Goal: Communication & Community: Answer question/provide support

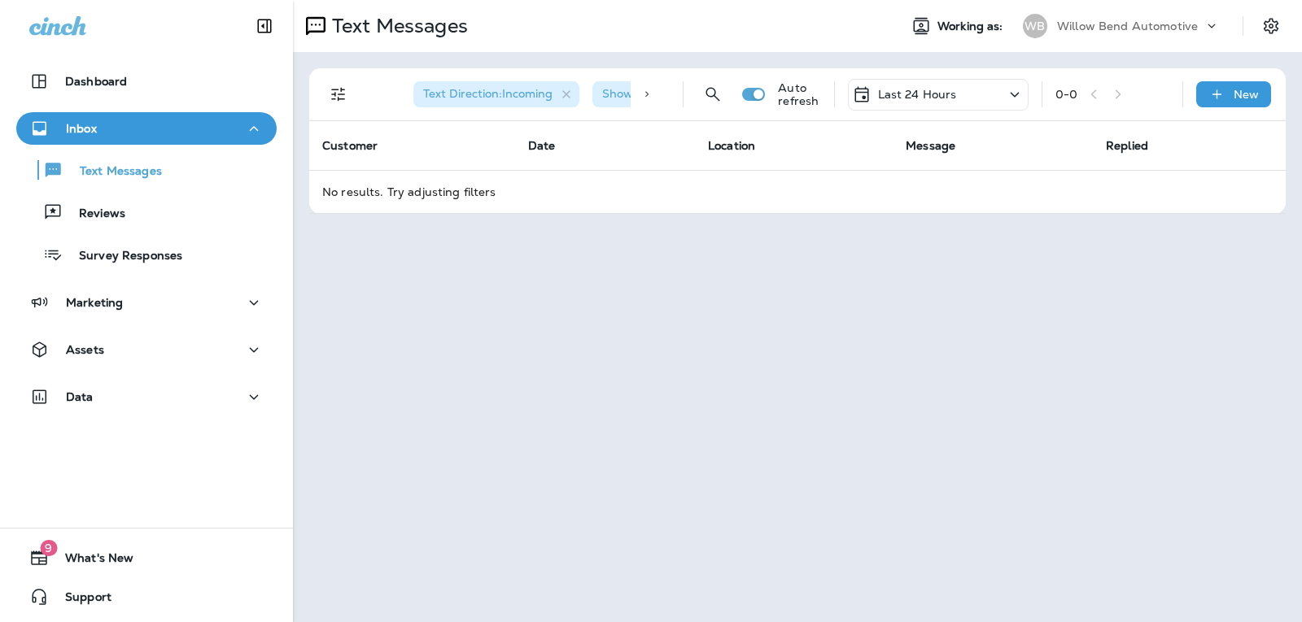
click at [961, 98] on div "Last 24 Hours" at bounding box center [938, 95] width 181 height 32
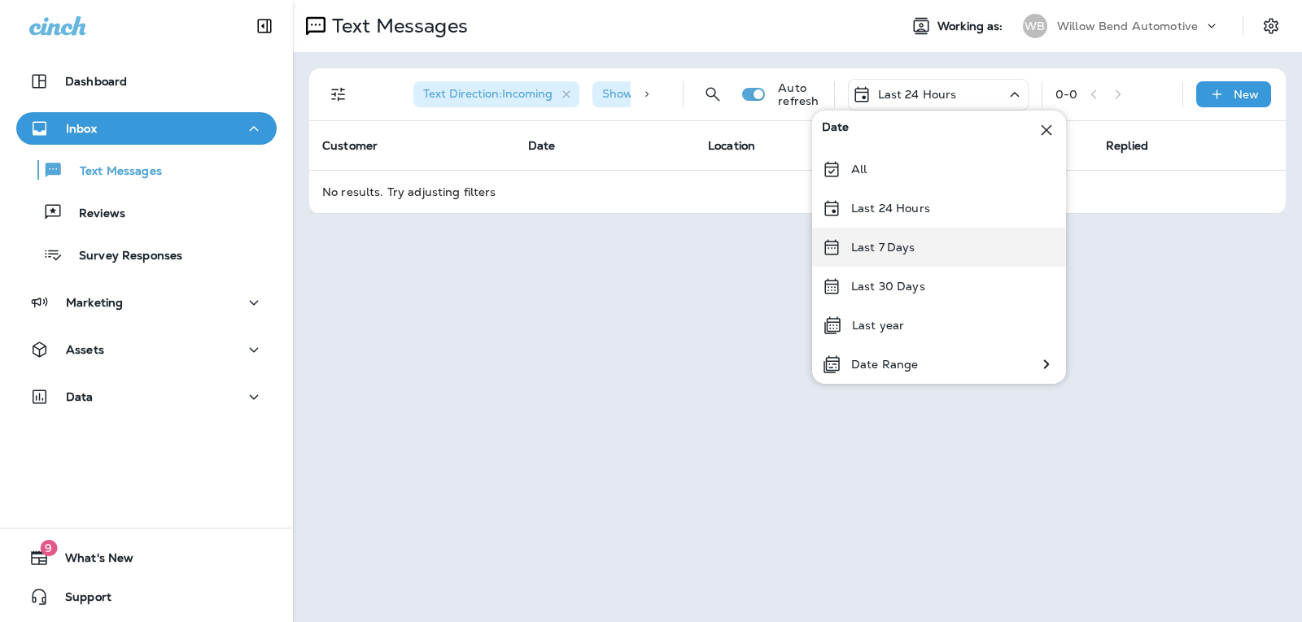
click at [932, 255] on div "Last 7 Days" at bounding box center [939, 247] width 254 height 39
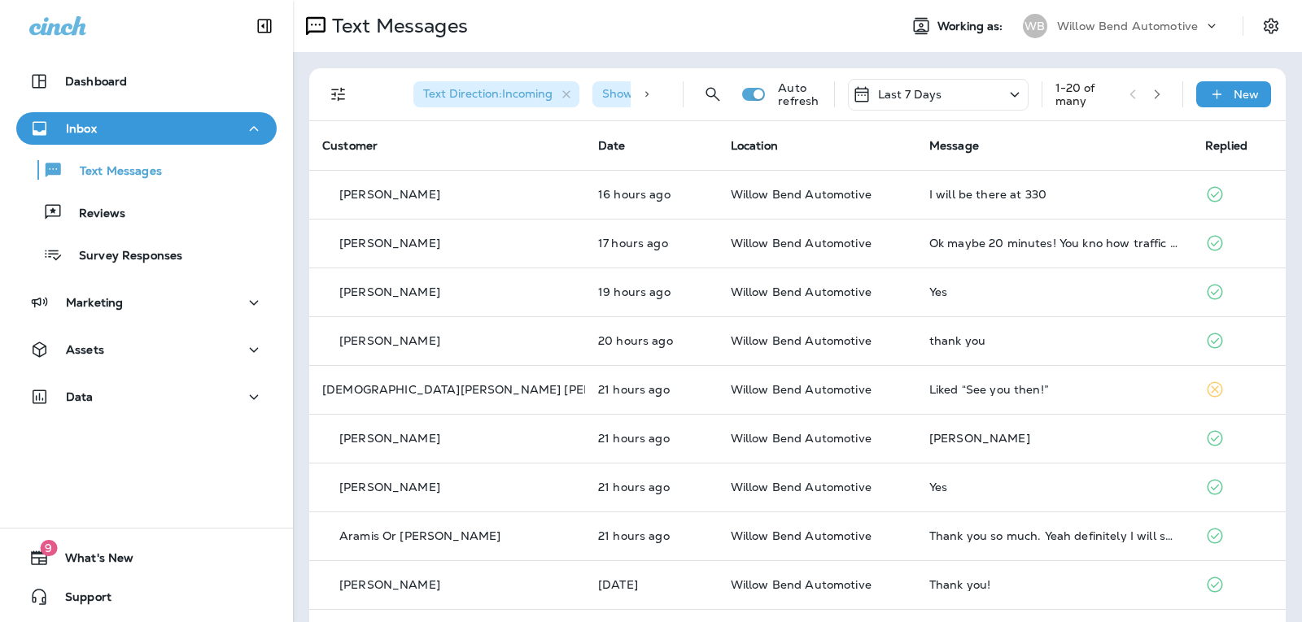
click at [957, 87] on div "Last 7 Days" at bounding box center [938, 95] width 181 height 32
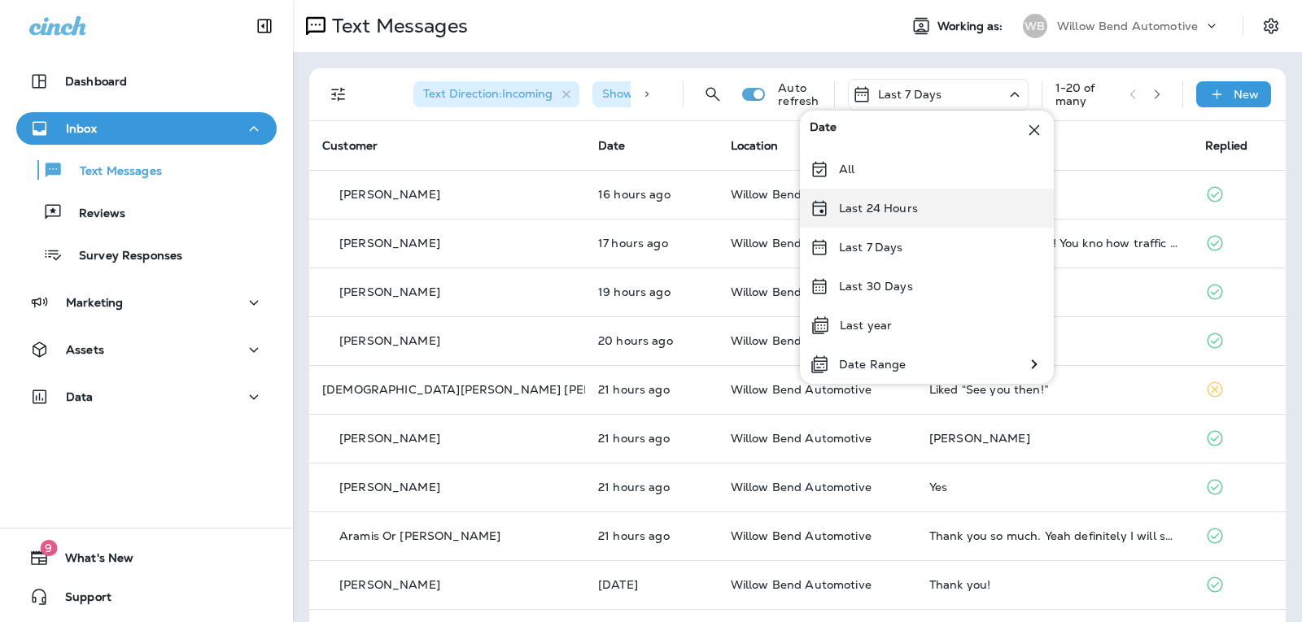
click at [849, 203] on p "Last 24 Hours" at bounding box center [878, 208] width 79 height 13
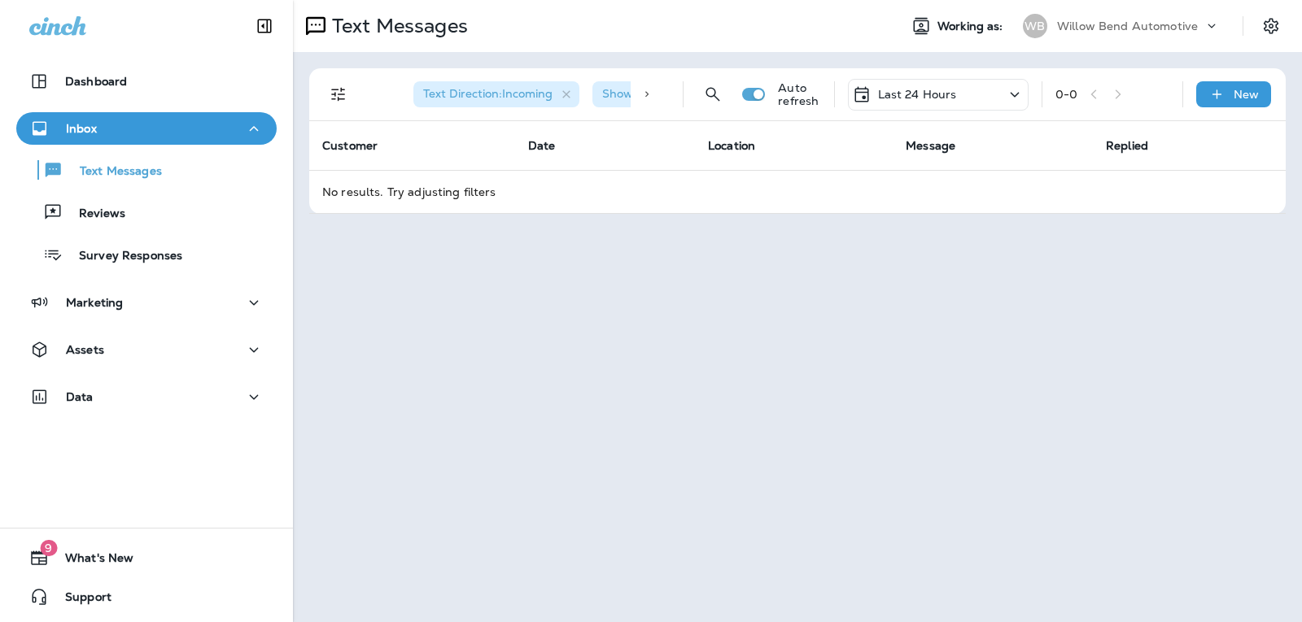
click at [955, 103] on div "Last 24 Hours" at bounding box center [904, 95] width 105 height 20
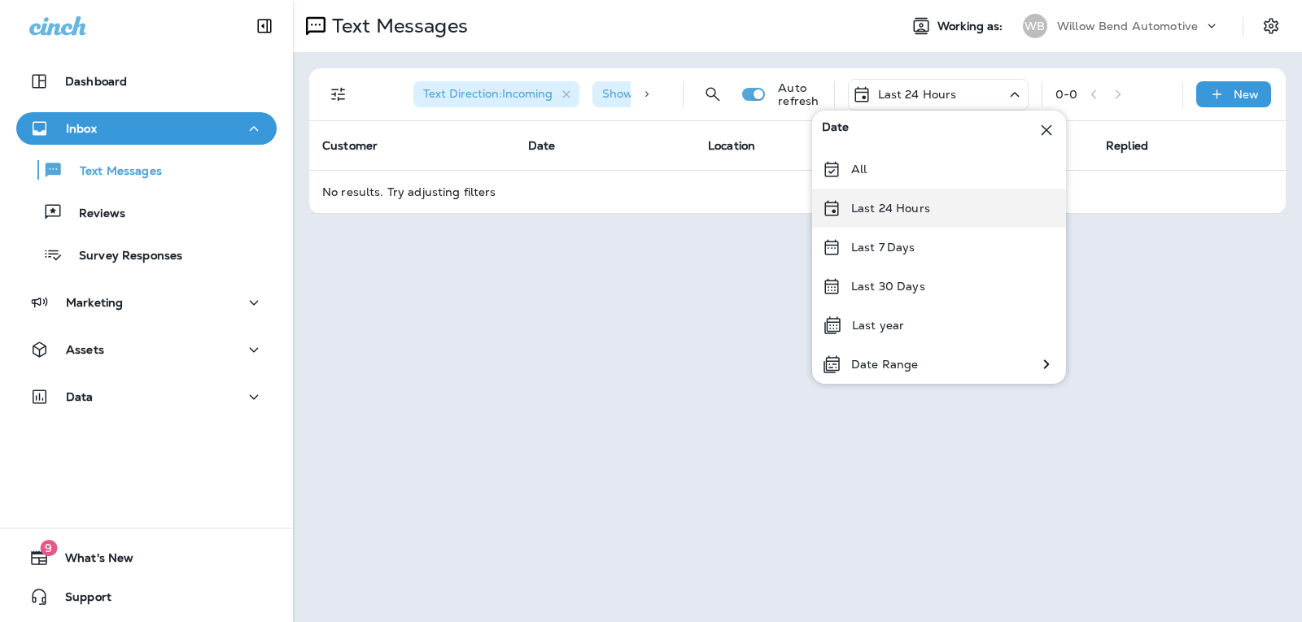
click at [890, 221] on div "Last 24 Hours" at bounding box center [939, 208] width 254 height 39
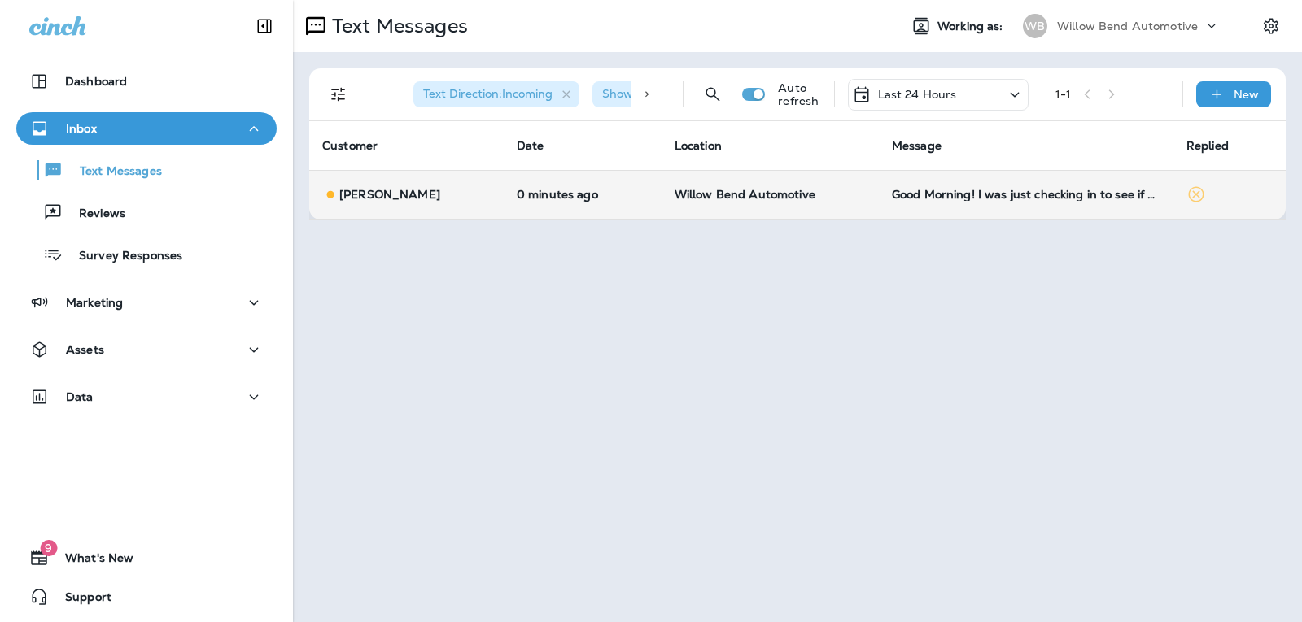
click at [1054, 198] on div "Good Morning! I was just checking in to see if any promotion is still available…" at bounding box center [1026, 194] width 268 height 13
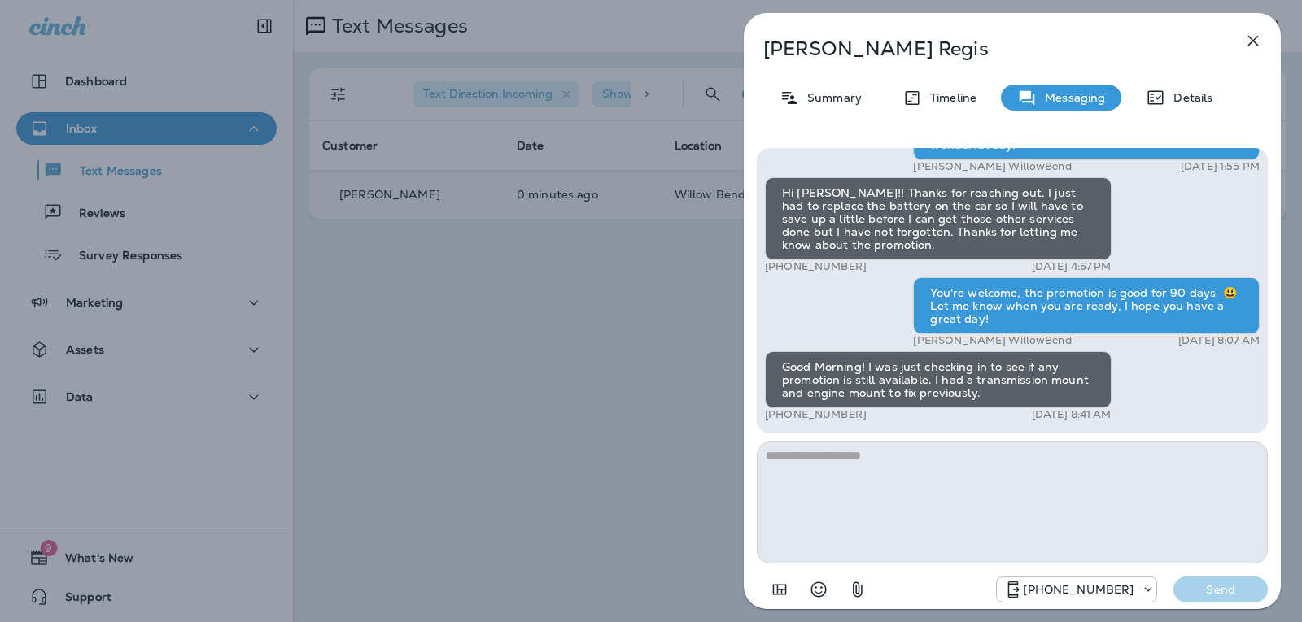
click at [882, 458] on textarea at bounding box center [1012, 503] width 511 height 122
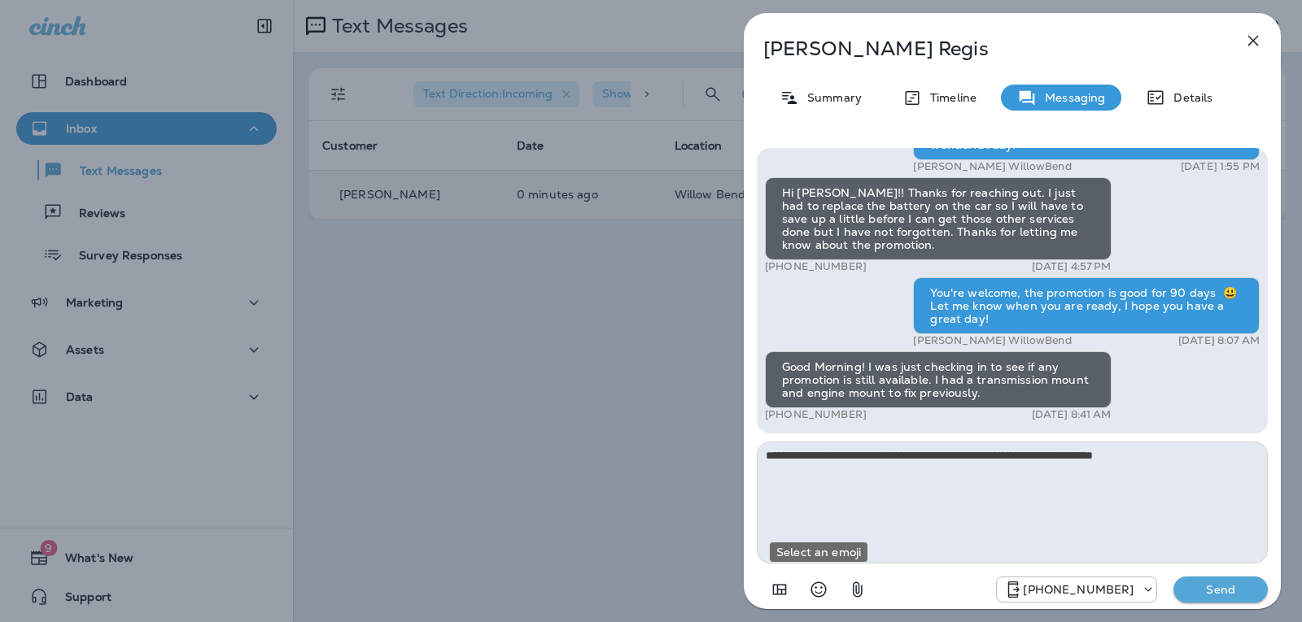
click at [820, 578] on button "Select an emoji" at bounding box center [818, 590] width 33 height 33
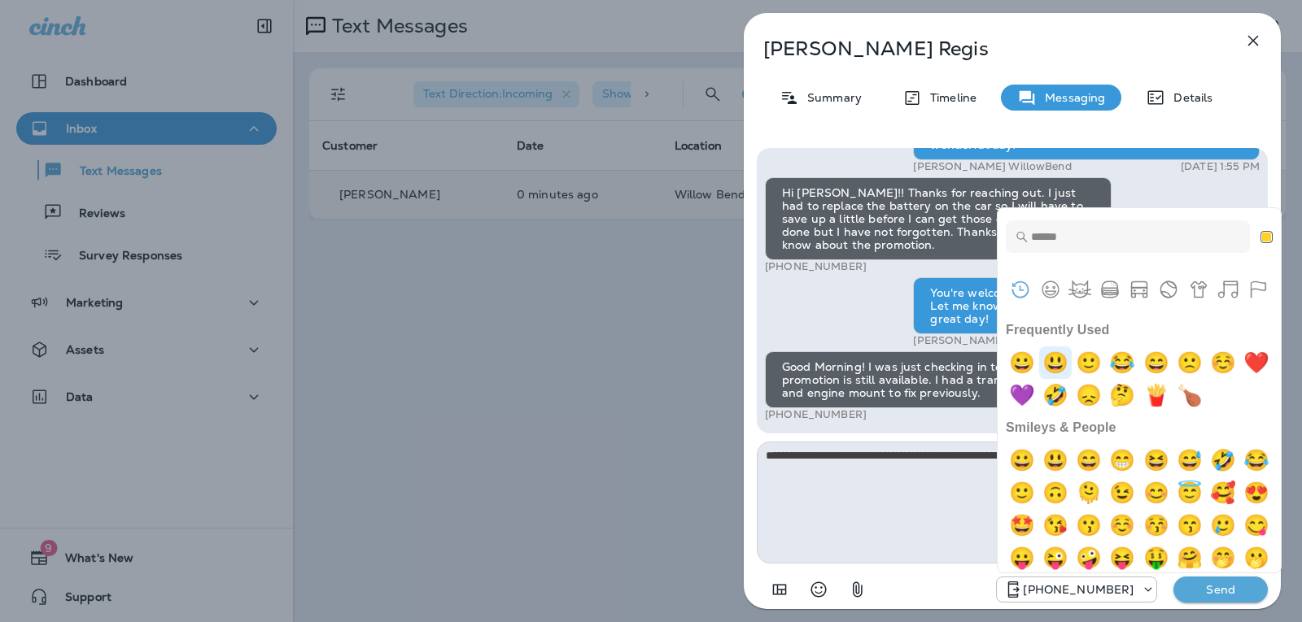
click at [1064, 349] on img "smiley" at bounding box center [1055, 363] width 33 height 33
type textarea "**********"
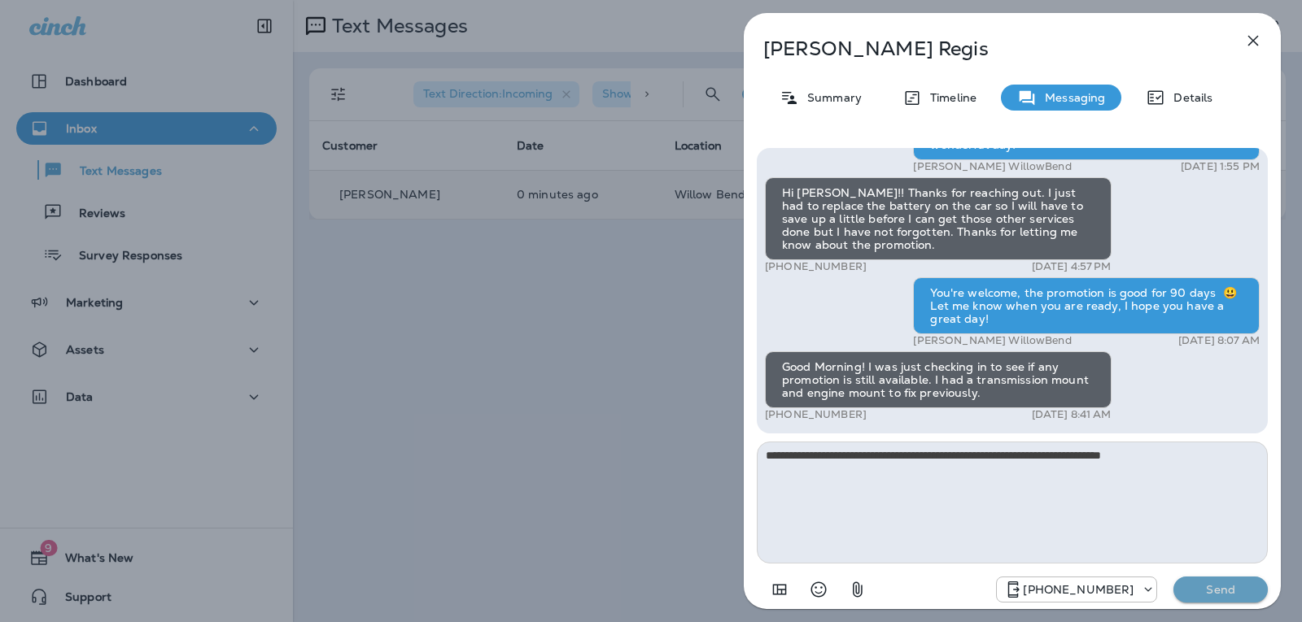
click at [1208, 580] on button "Send" at bounding box center [1220, 590] width 94 height 26
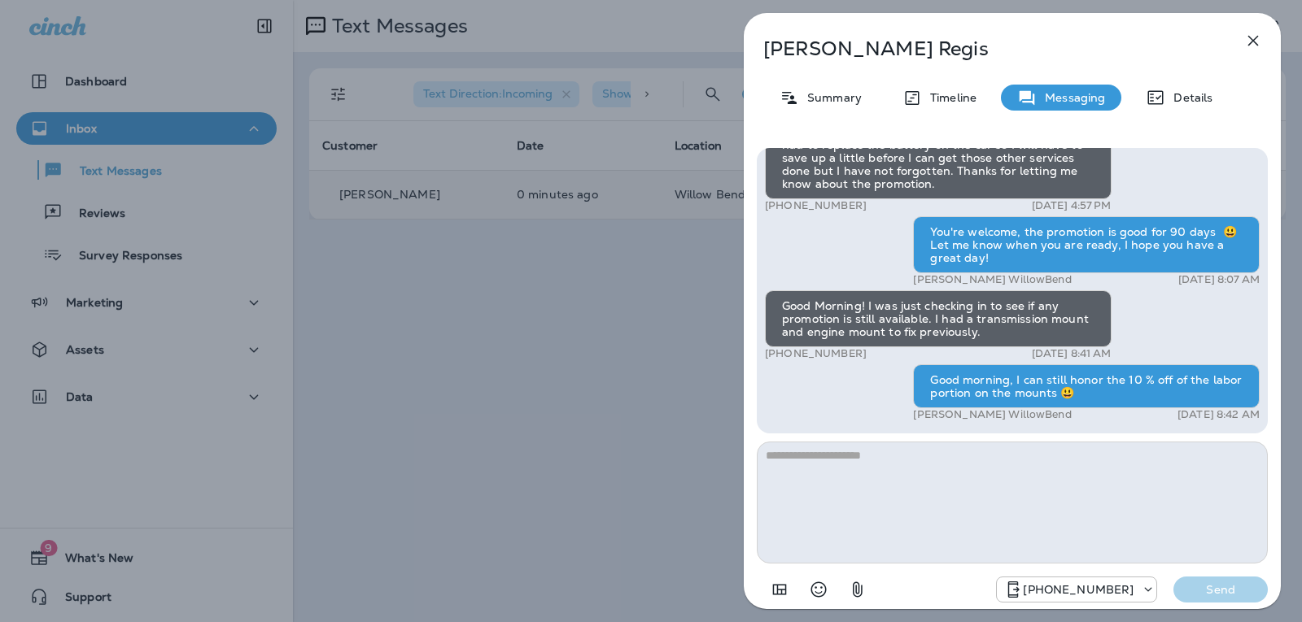
click at [1247, 30] on button "button" at bounding box center [1253, 40] width 33 height 33
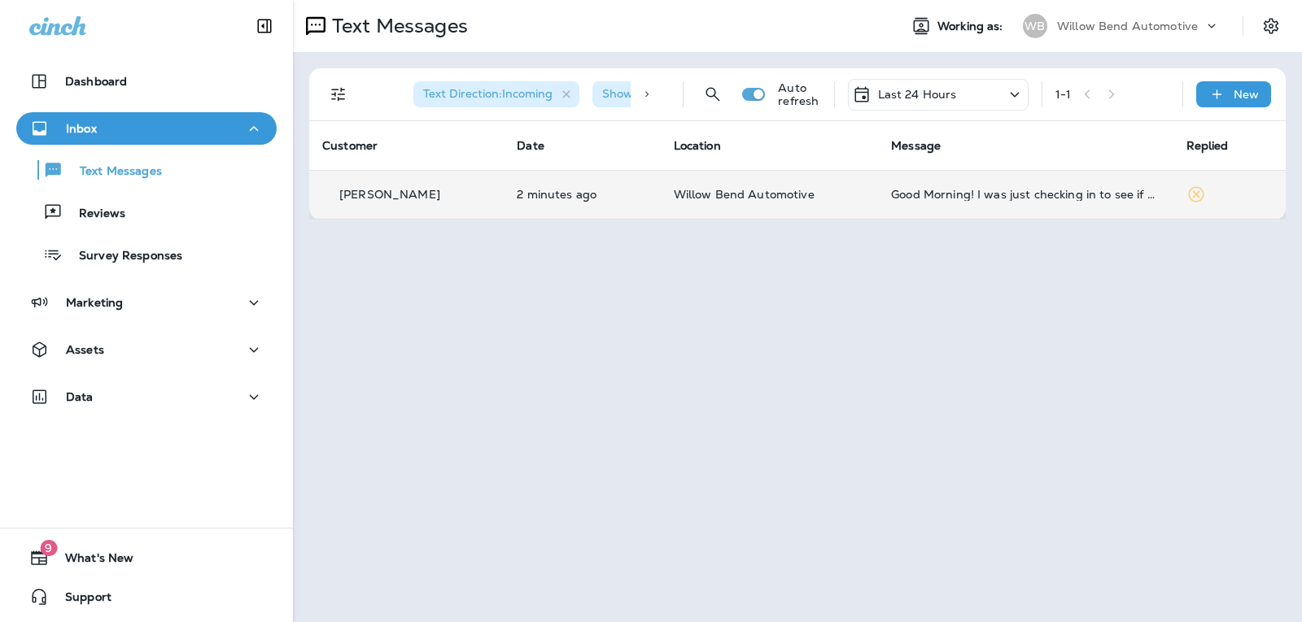
click at [955, 88] on p "Last 24 Hours" at bounding box center [917, 94] width 79 height 13
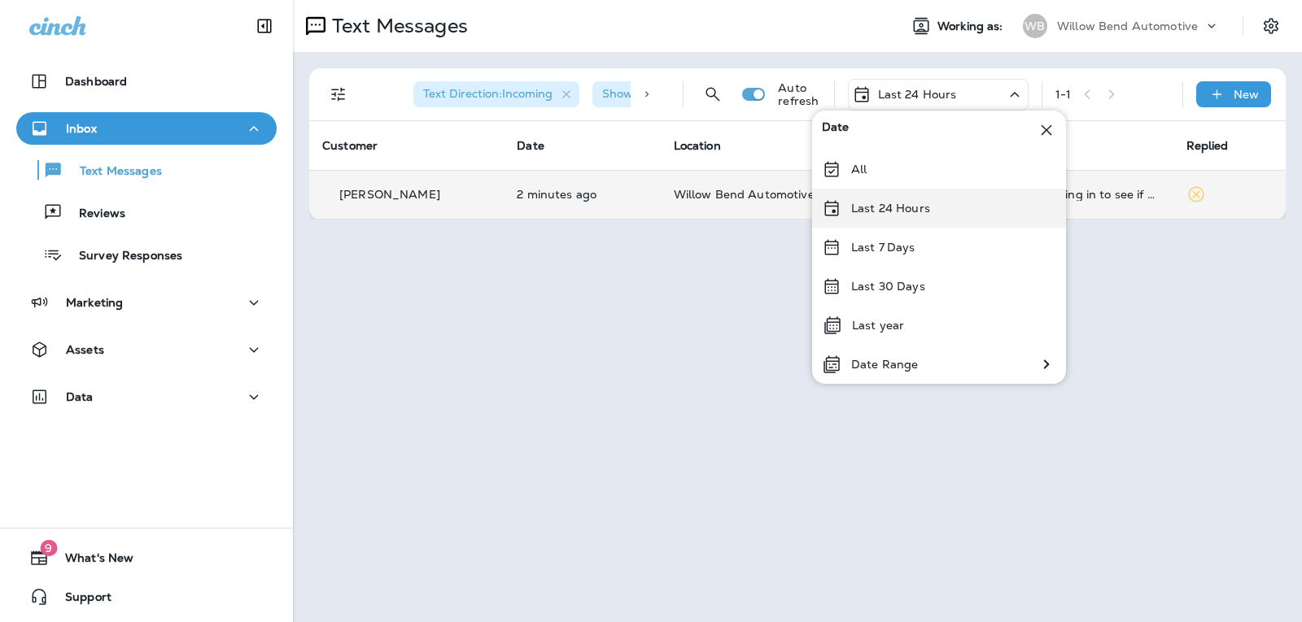
click at [932, 207] on div "Last 24 Hours" at bounding box center [939, 208] width 254 height 39
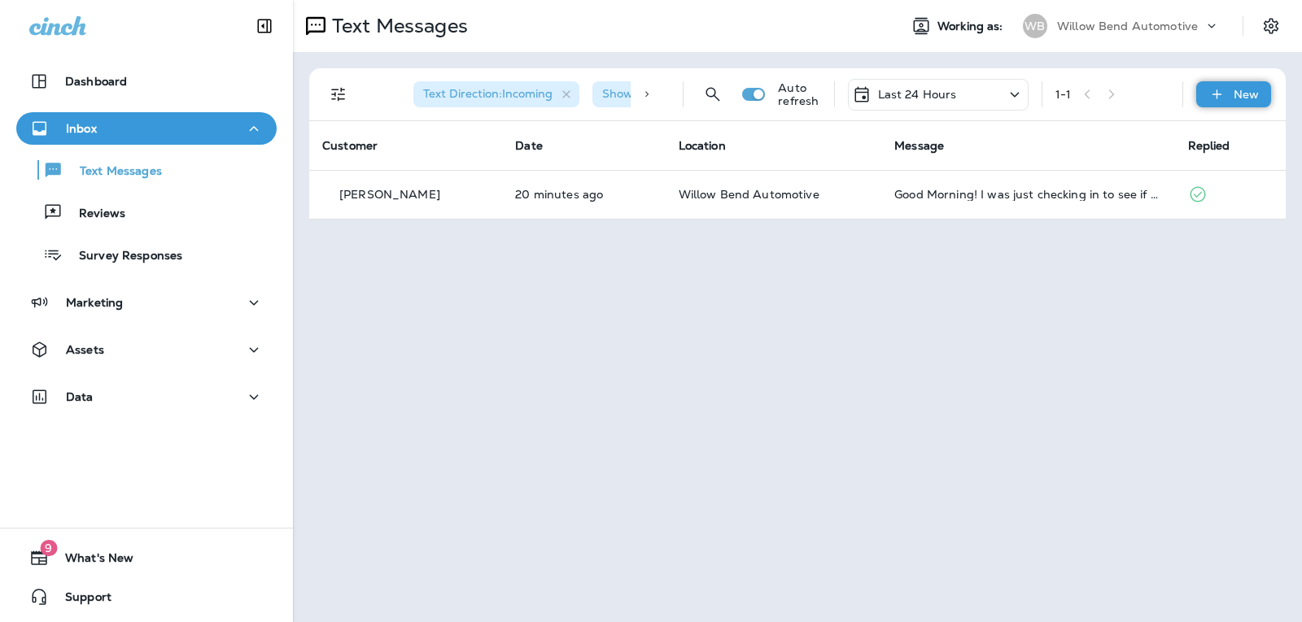
click at [1217, 90] on icon at bounding box center [1215, 93] width 9 height 9
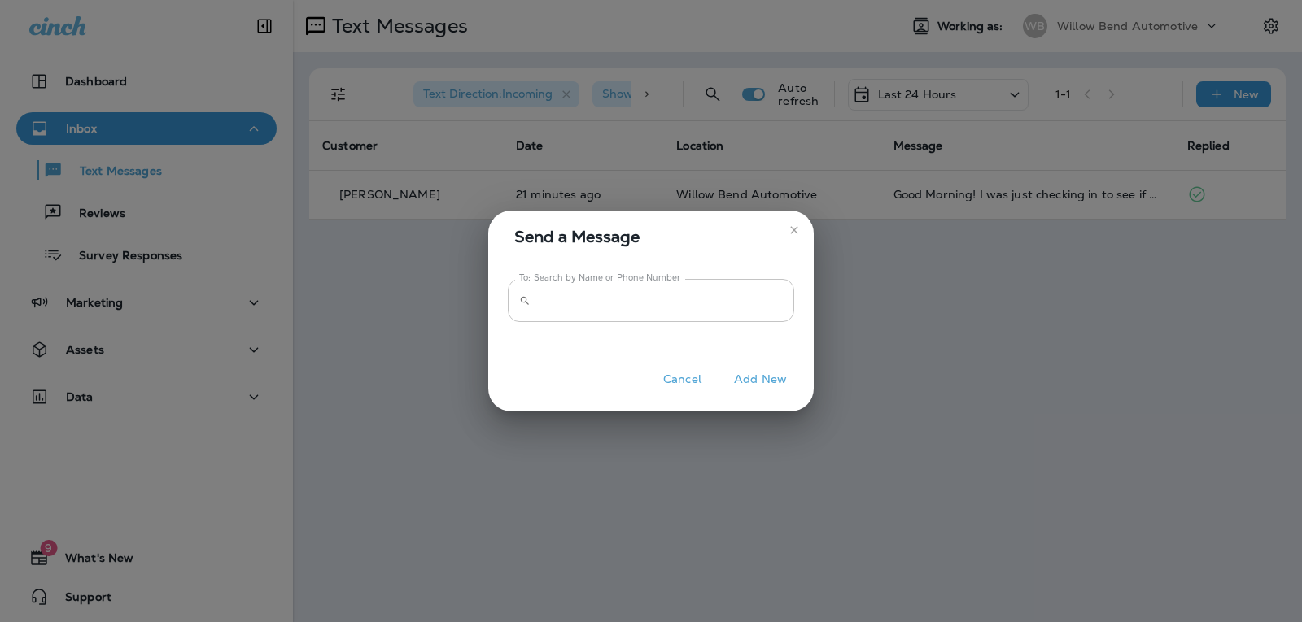
click at [735, 308] on input "To: Search by Name or Phone Number" at bounding box center [665, 300] width 257 height 43
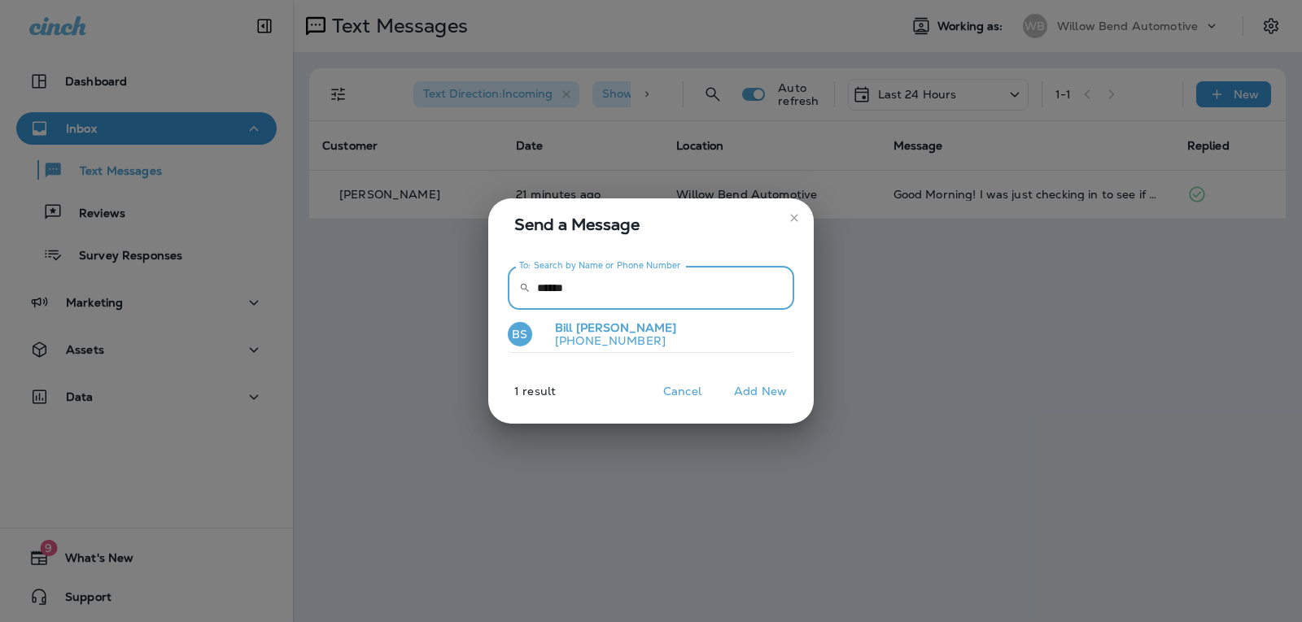
type input "******"
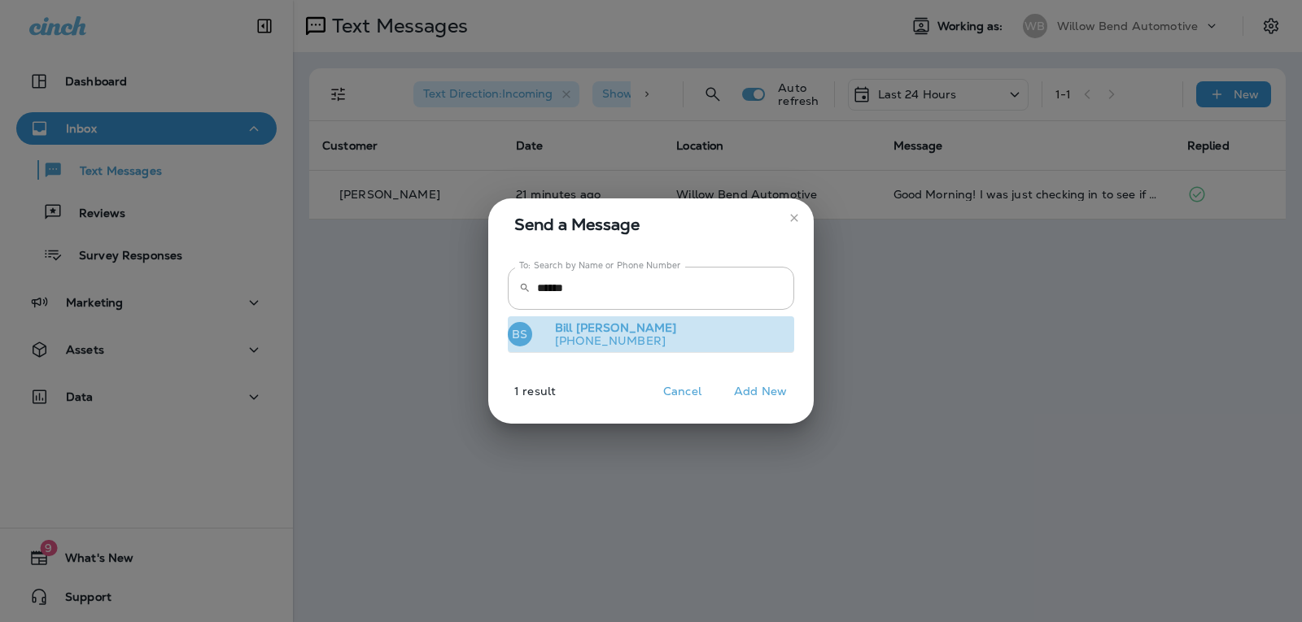
click at [670, 323] on button "BS [PERSON_NAME] [PHONE_NUMBER]" at bounding box center [651, 334] width 286 height 37
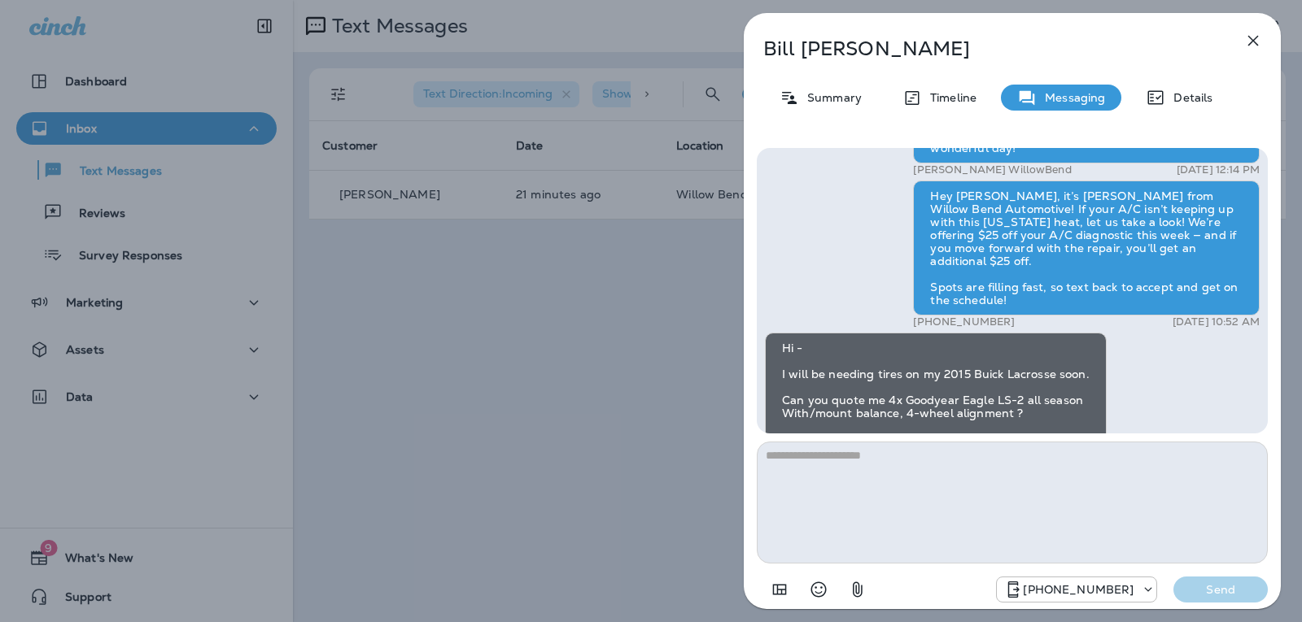
scroll to position [-163, 0]
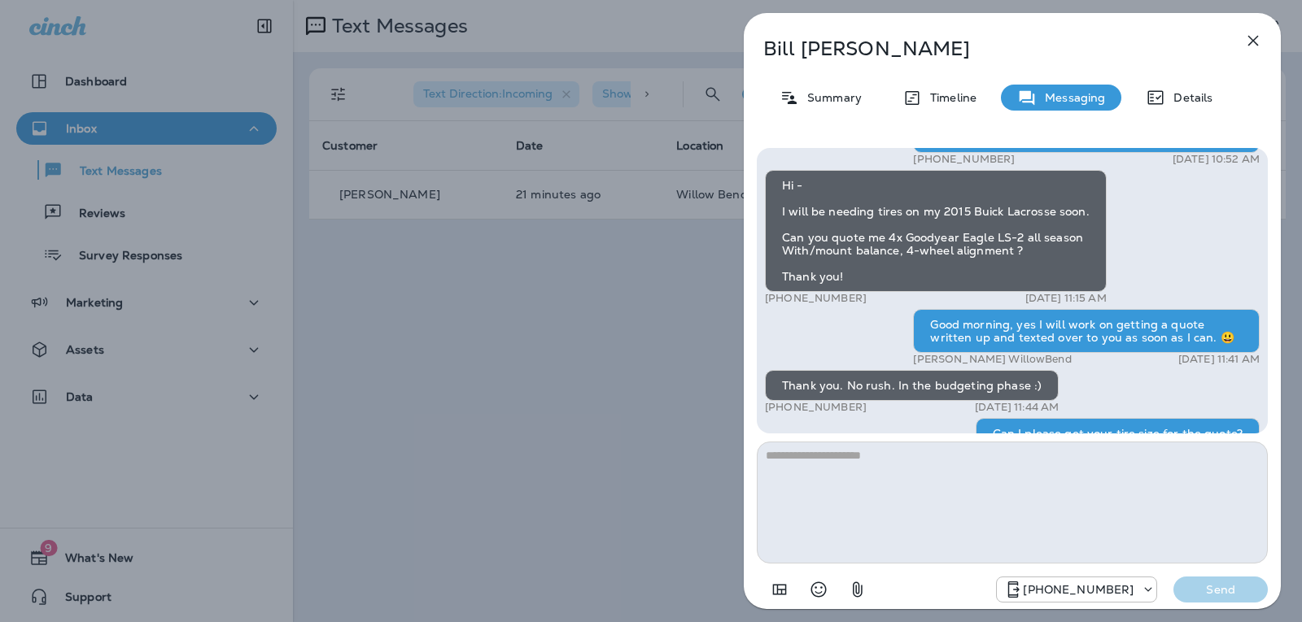
click at [1257, 41] on icon "button" at bounding box center [1253, 41] width 20 height 20
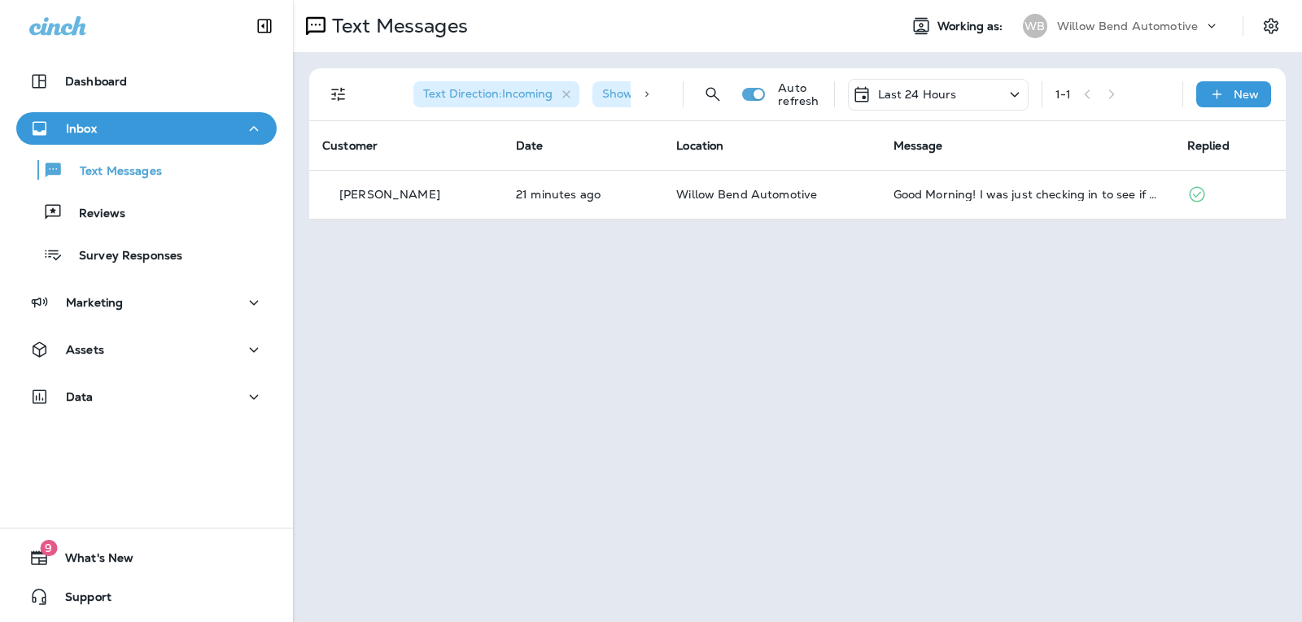
click at [918, 81] on div "Last 24 Hours" at bounding box center [938, 95] width 181 height 32
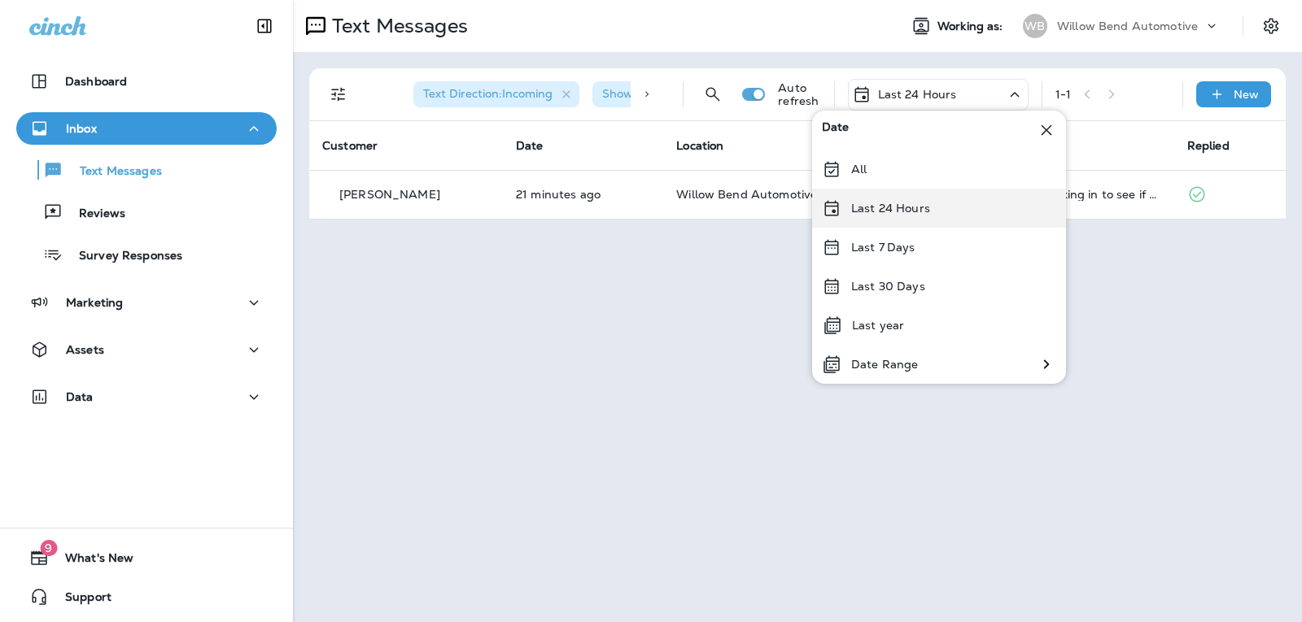
click at [901, 224] on div "Last 24 Hours" at bounding box center [939, 208] width 254 height 39
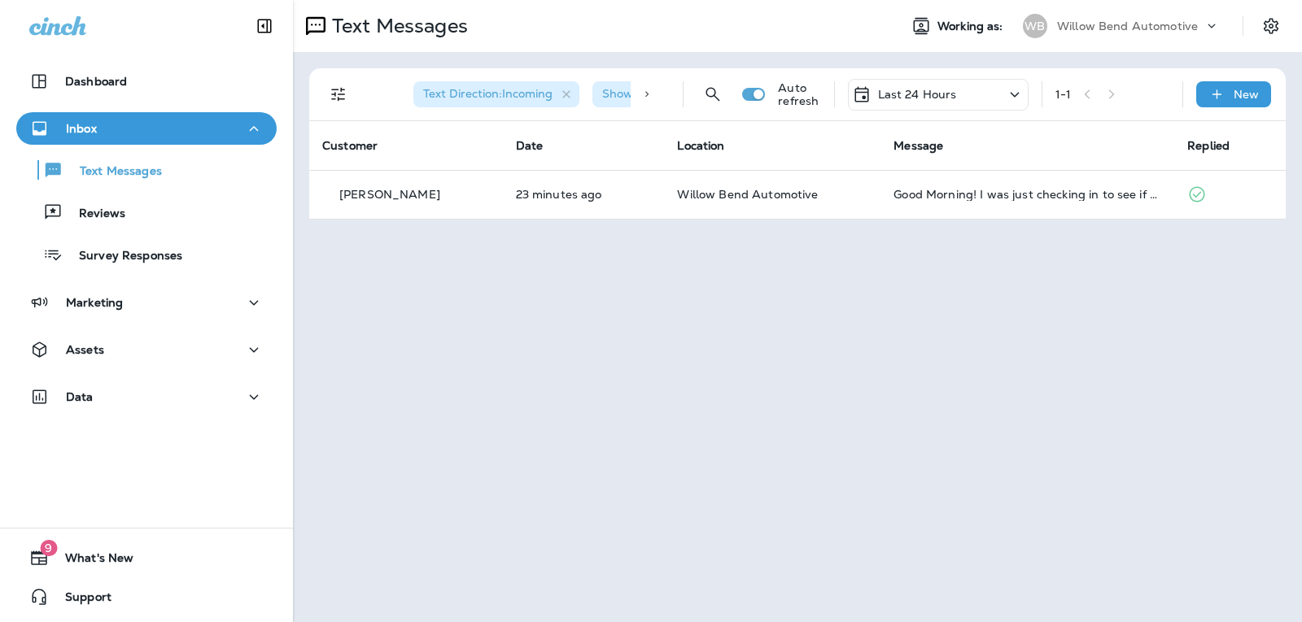
click at [936, 88] on p "Last 24 Hours" at bounding box center [917, 94] width 79 height 13
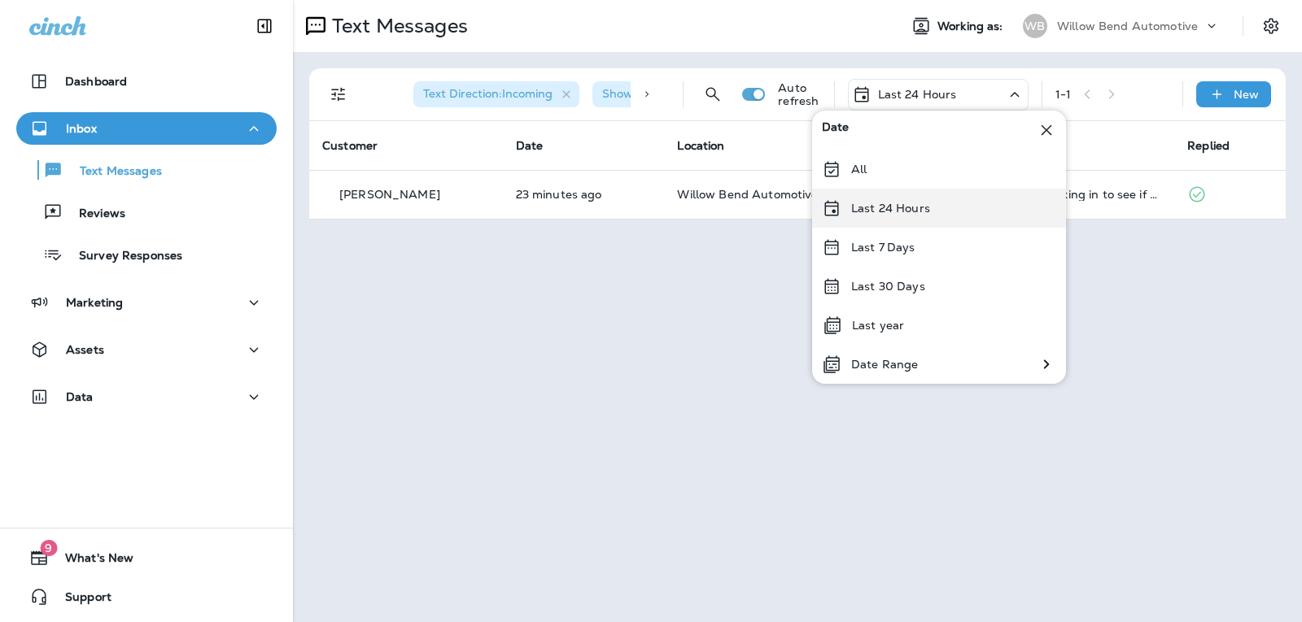
click at [883, 215] on p "Last 24 Hours" at bounding box center [890, 208] width 79 height 13
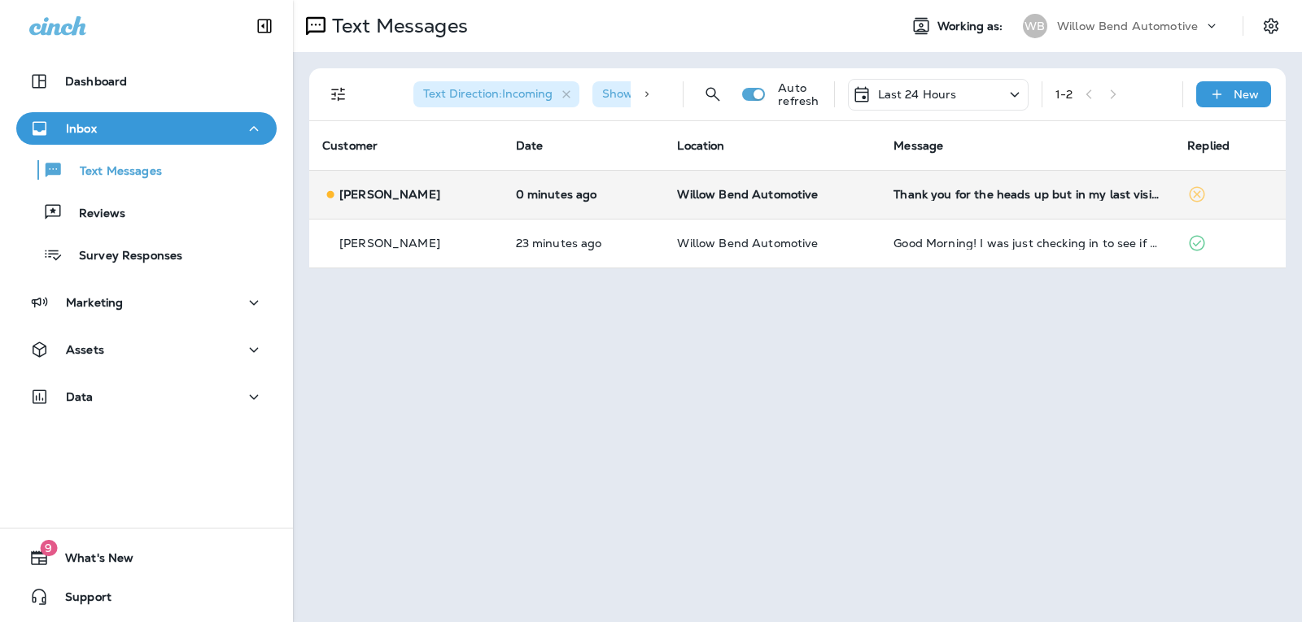
click at [1038, 192] on div "Thank you for the heads up but in my last visit I had my brakes checked and oil…" at bounding box center [1027, 194] width 268 height 13
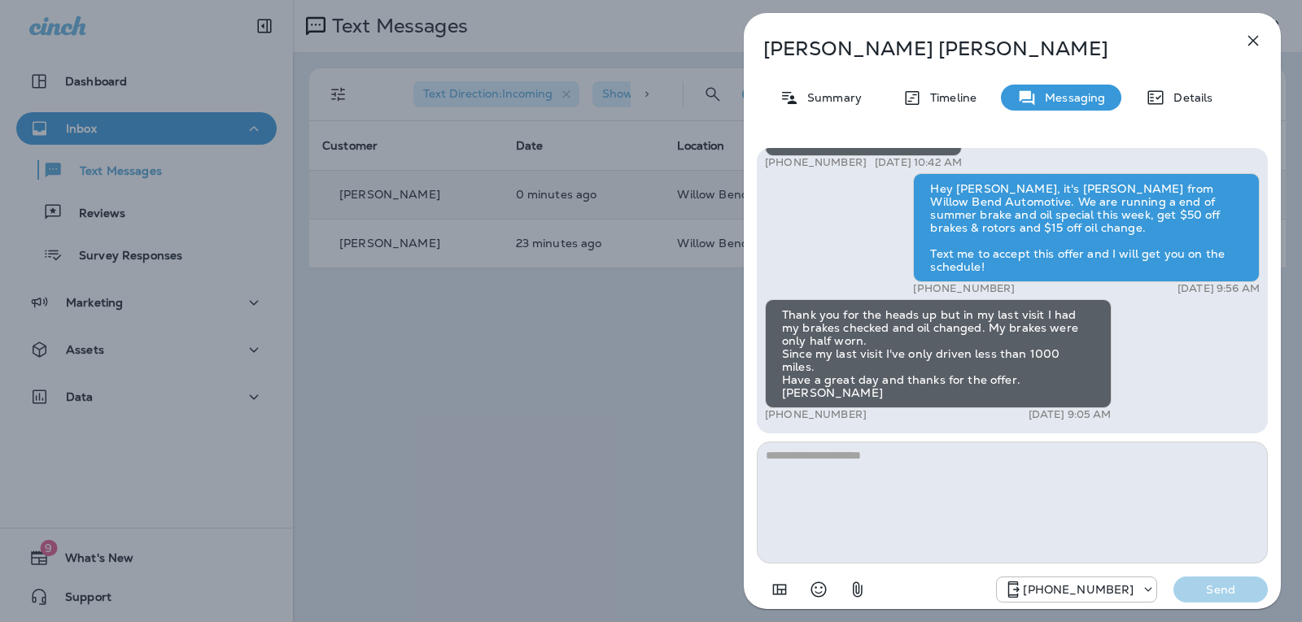
click at [842, 460] on textarea at bounding box center [1012, 503] width 511 height 122
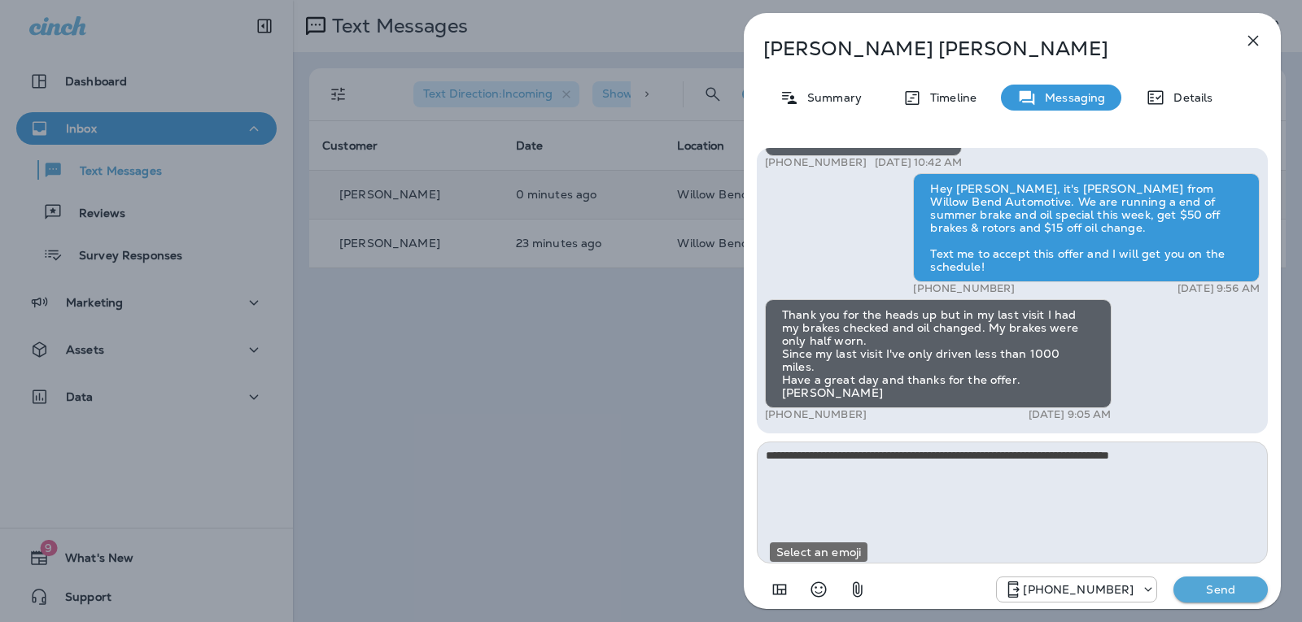
click at [822, 582] on icon "Select an emoji" at bounding box center [819, 590] width 20 height 20
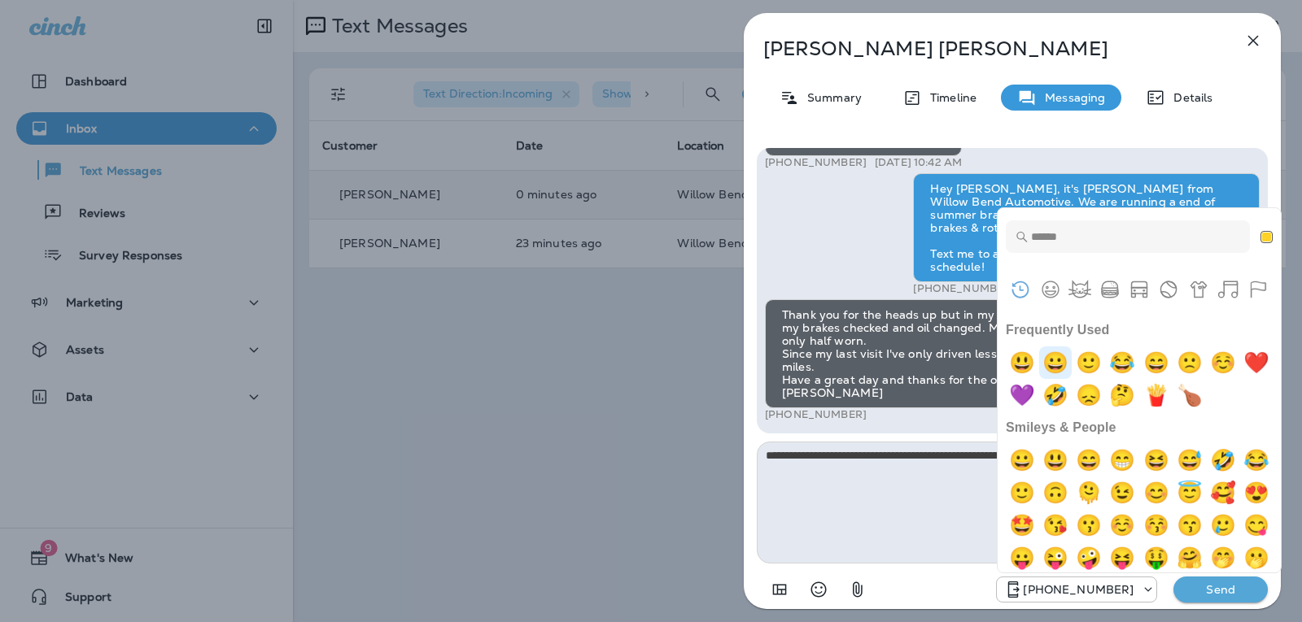
click at [1067, 358] on img "grinning" at bounding box center [1055, 363] width 33 height 33
type textarea "**********"
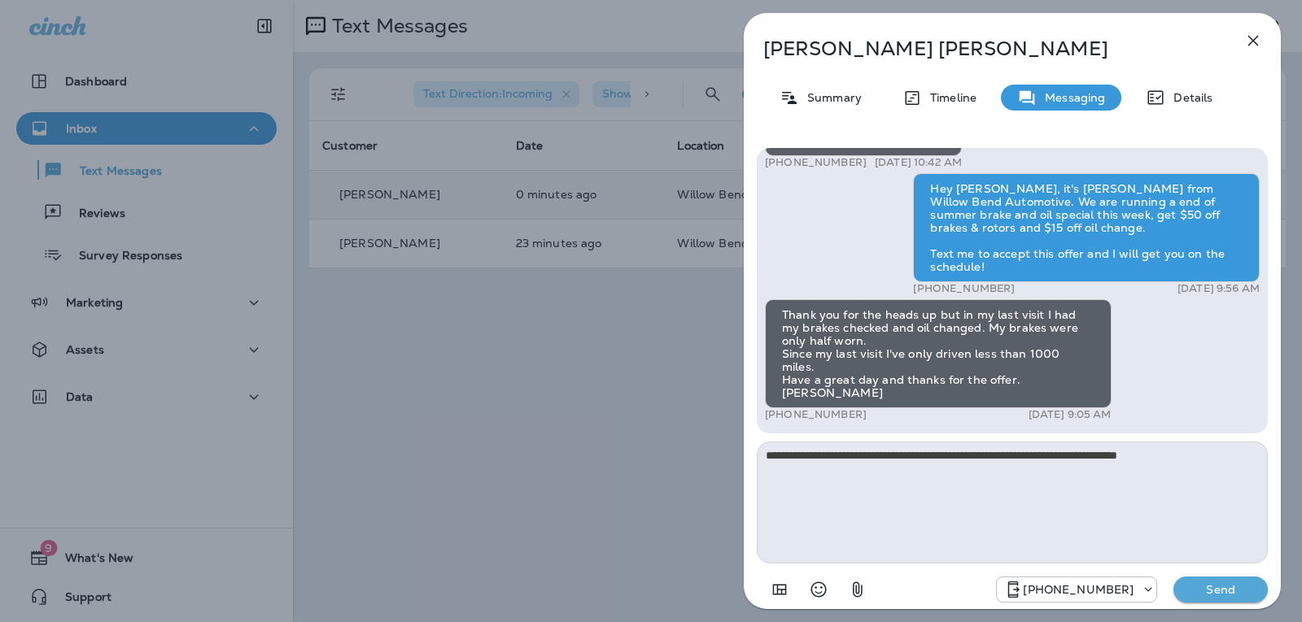
click at [1226, 582] on button "Send" at bounding box center [1220, 590] width 94 height 26
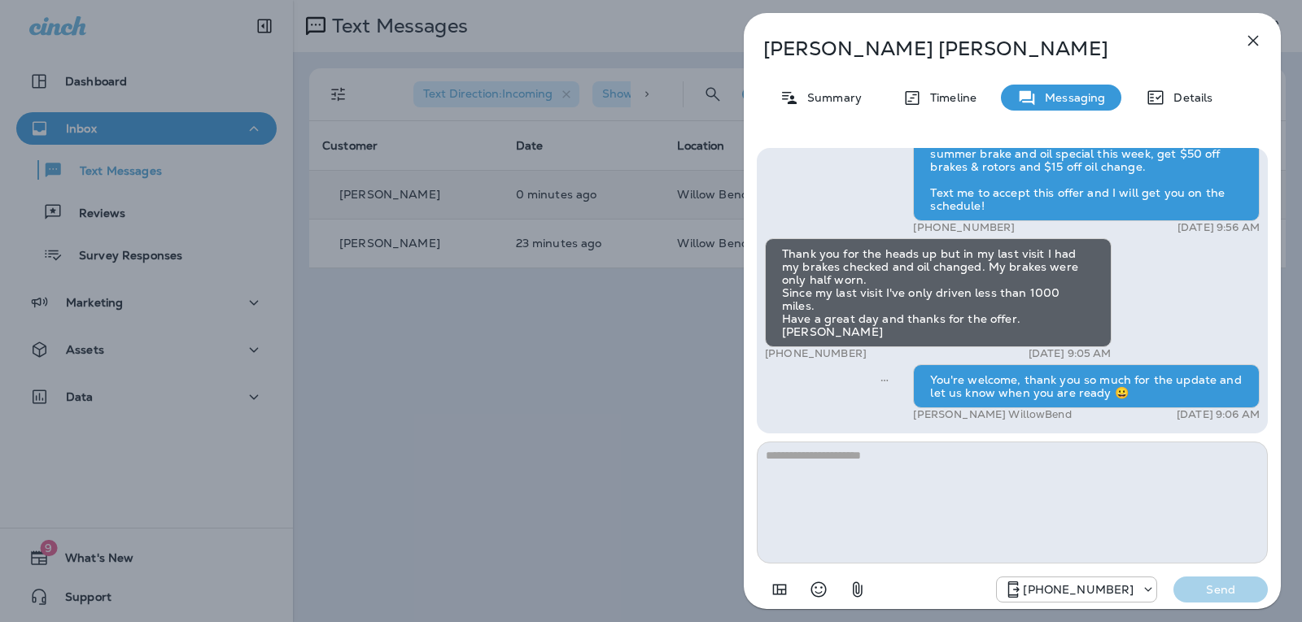
click at [1254, 43] on icon "button" at bounding box center [1253, 41] width 20 height 20
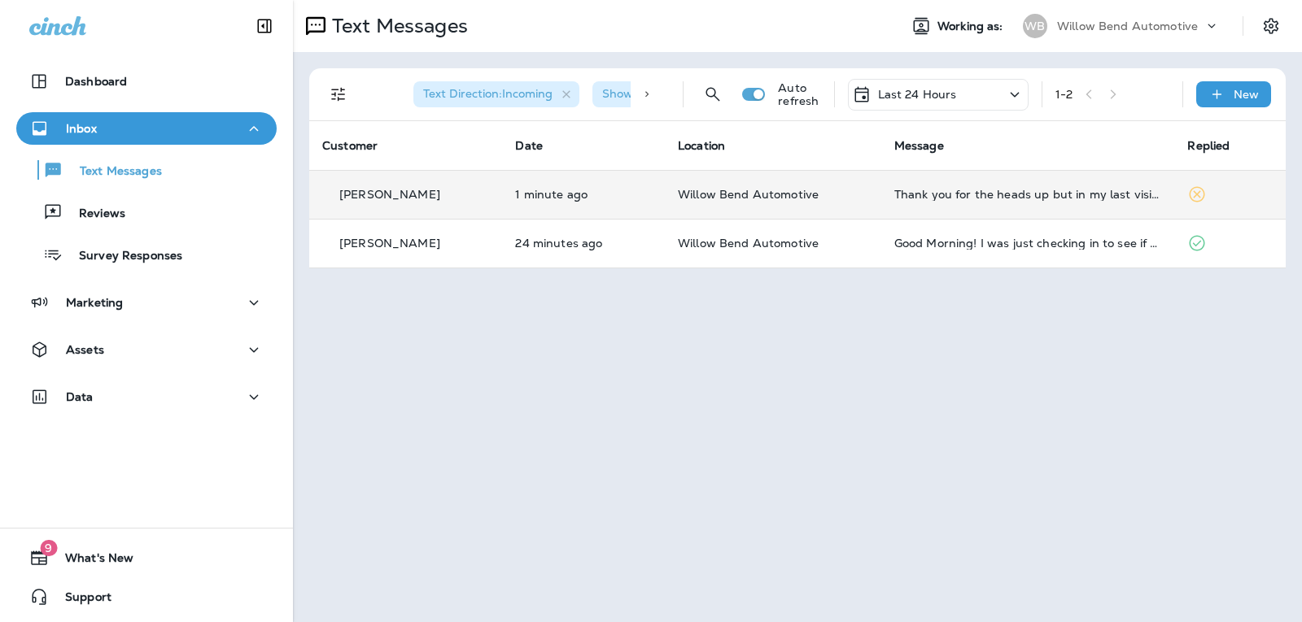
click at [921, 82] on div "Last 24 Hours" at bounding box center [938, 95] width 181 height 32
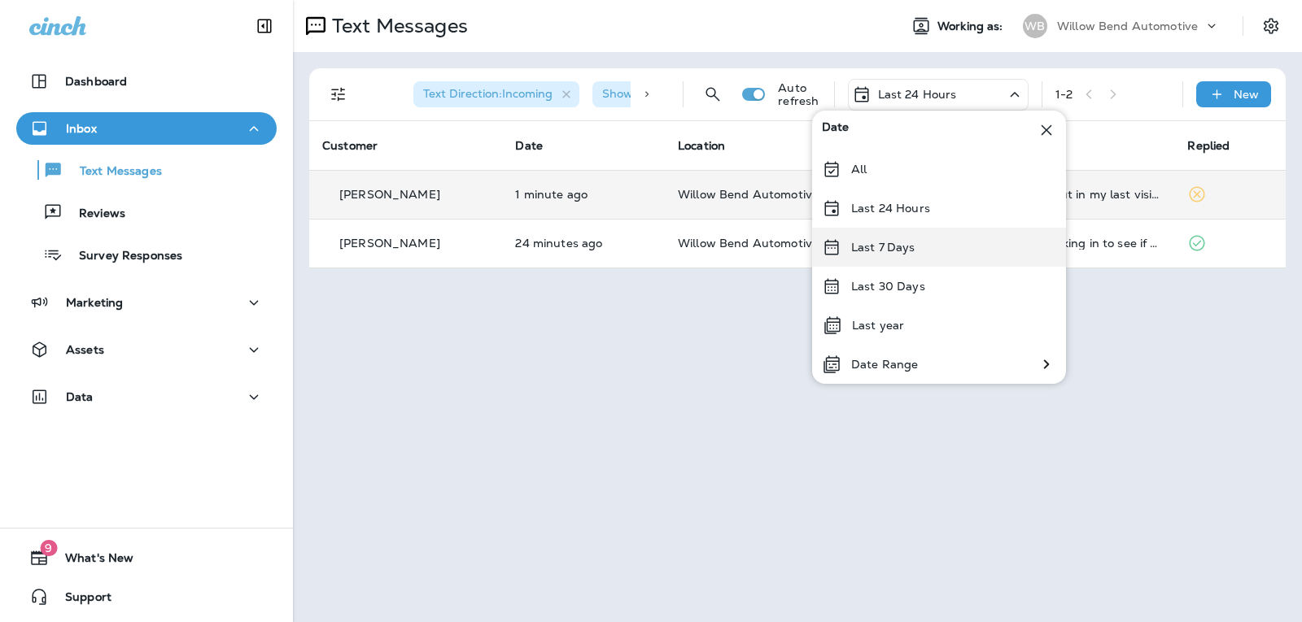
click at [910, 250] on p "Last 7 Days" at bounding box center [883, 247] width 64 height 13
